Goal: Task Accomplishment & Management: Manage account settings

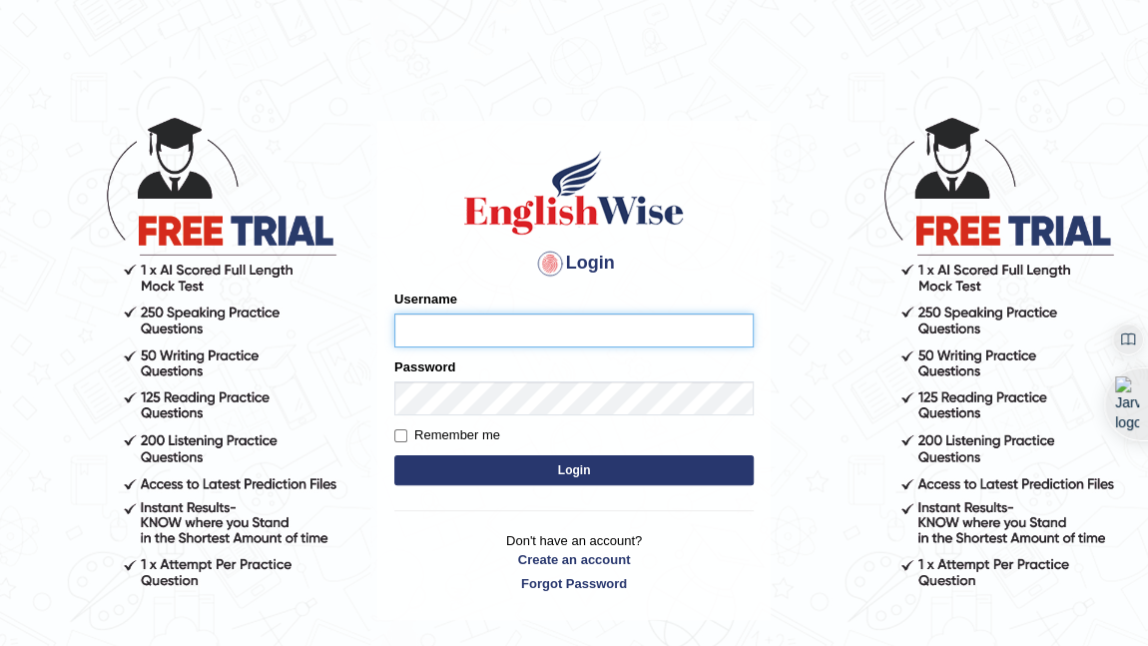
type input "faizabutool0319"
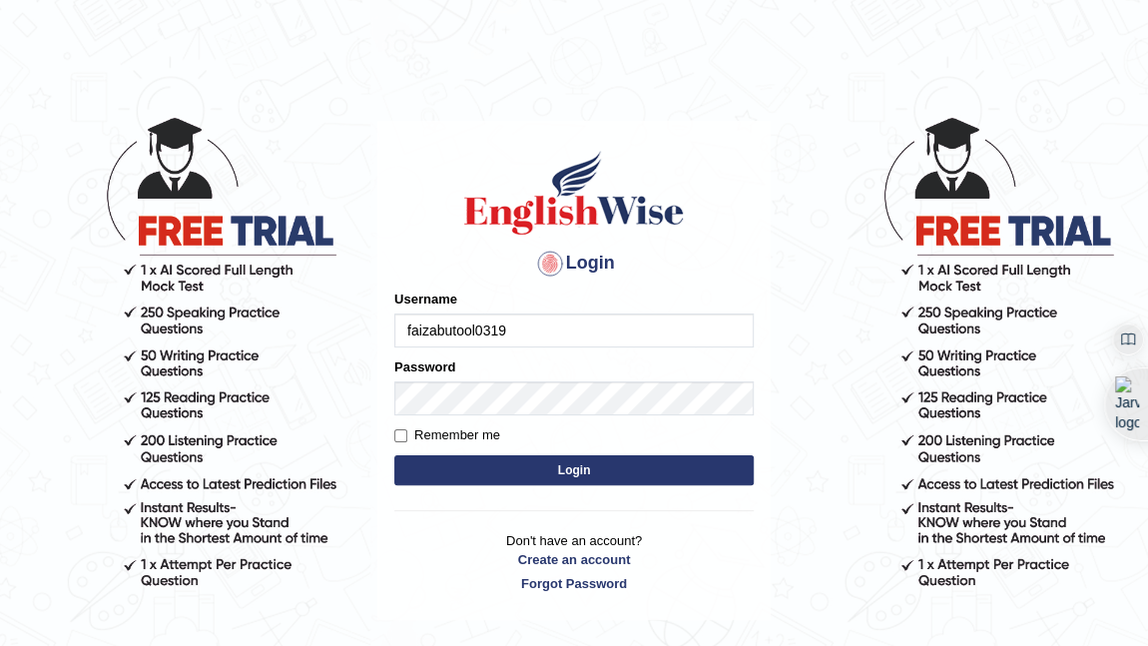
click at [542, 461] on button "Login" at bounding box center [573, 470] width 359 height 30
